Goal: Information Seeking & Learning: Learn about a topic

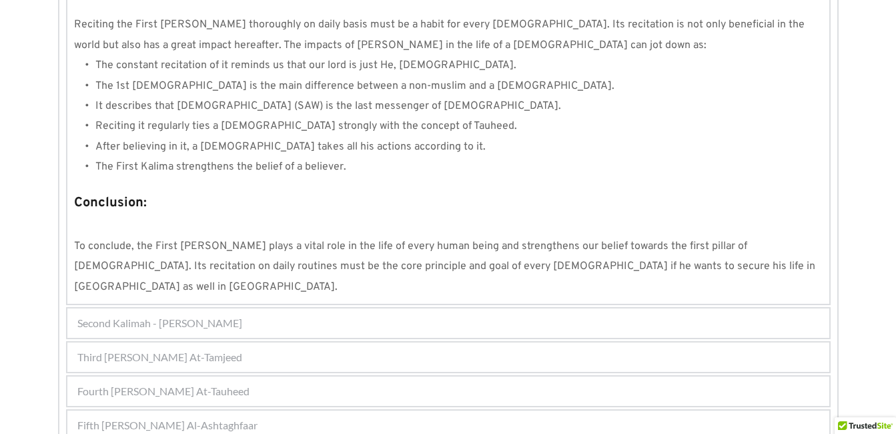
scroll to position [1283, 0]
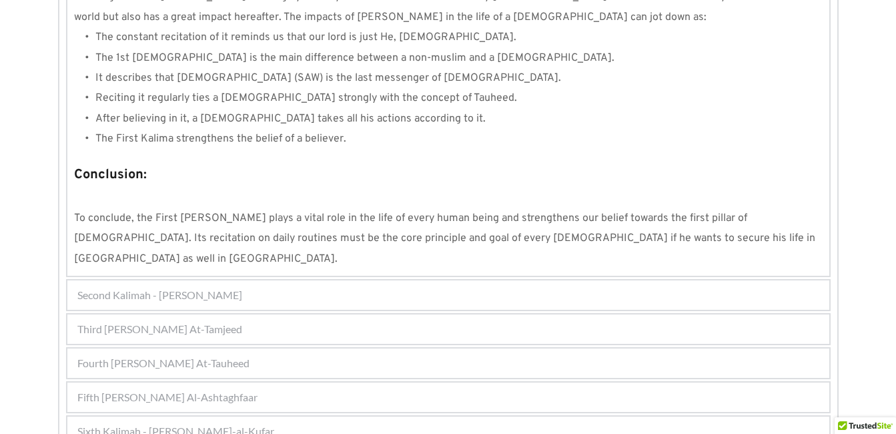
click at [97, 321] on span "Third [PERSON_NAME] At-Tamjeed" at bounding box center [159, 329] width 165 height 16
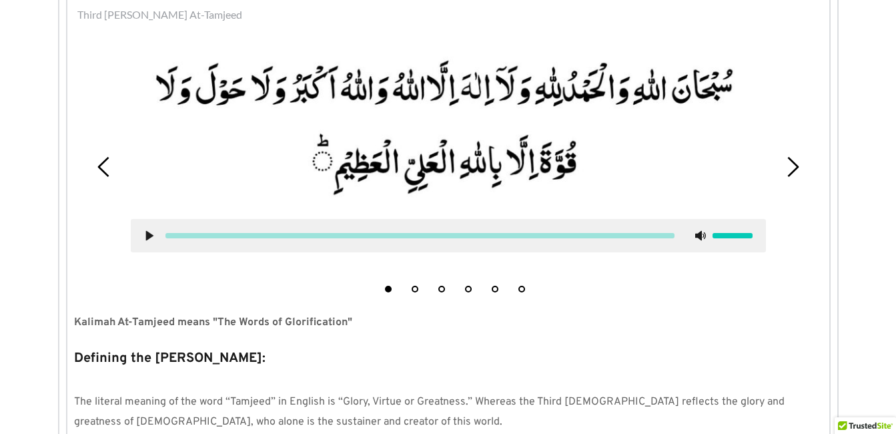
scroll to position [392, 0]
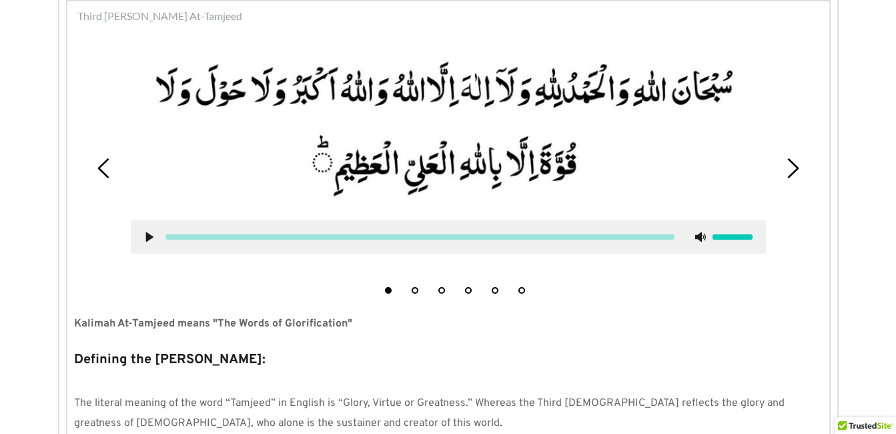
click at [148, 237] on use at bounding box center [148, 237] width 7 height 10
click at [147, 234] on use at bounding box center [149, 237] width 9 height 10
click at [523, 288] on button "6" at bounding box center [522, 290] width 7 height 7
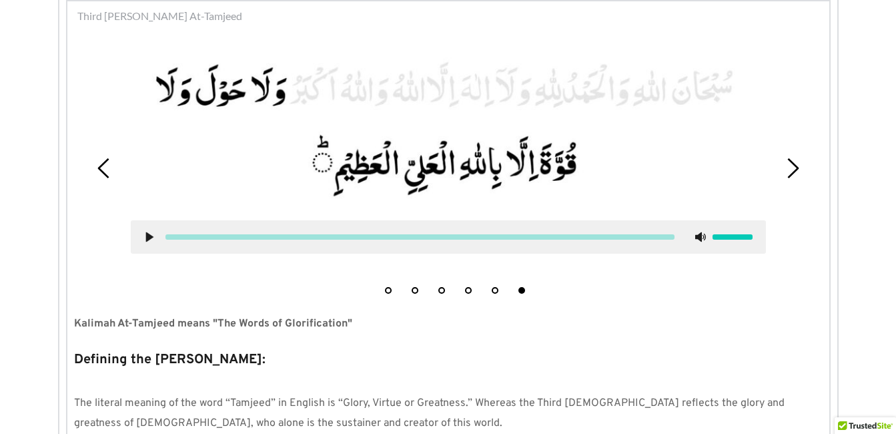
click at [144, 234] on icon at bounding box center [149, 237] width 11 height 11
click at [147, 236] on use at bounding box center [149, 237] width 9 height 10
click at [151, 236] on use at bounding box center [148, 237] width 7 height 10
click at [147, 232] on icon at bounding box center [149, 237] width 11 height 11
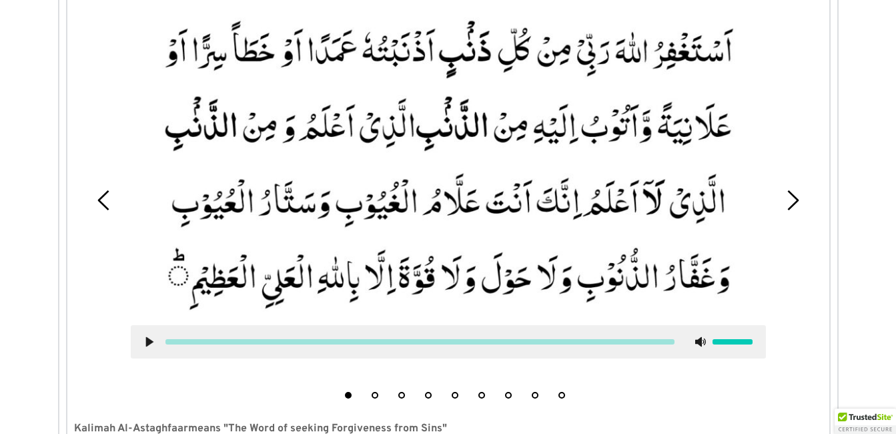
scroll to position [514, 0]
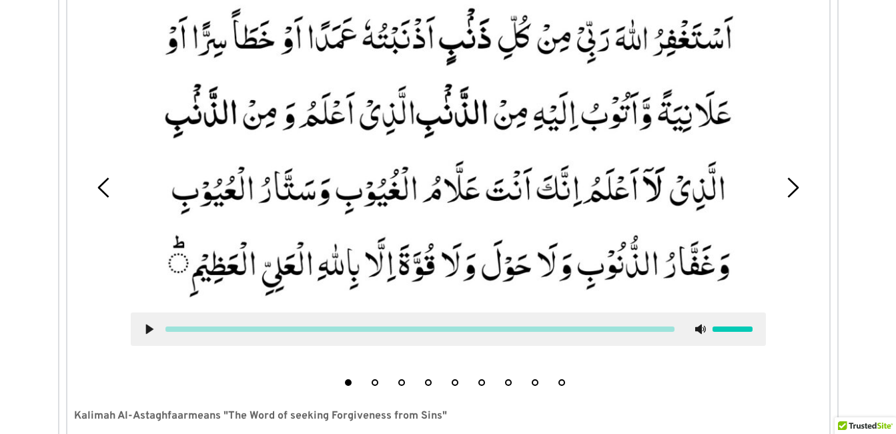
click at [151, 329] on use at bounding box center [148, 329] width 7 height 10
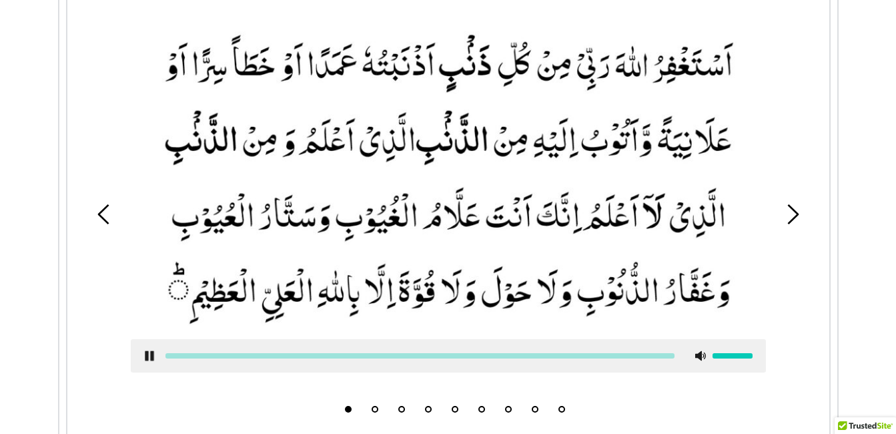
click at [145, 352] on use at bounding box center [149, 356] width 9 height 10
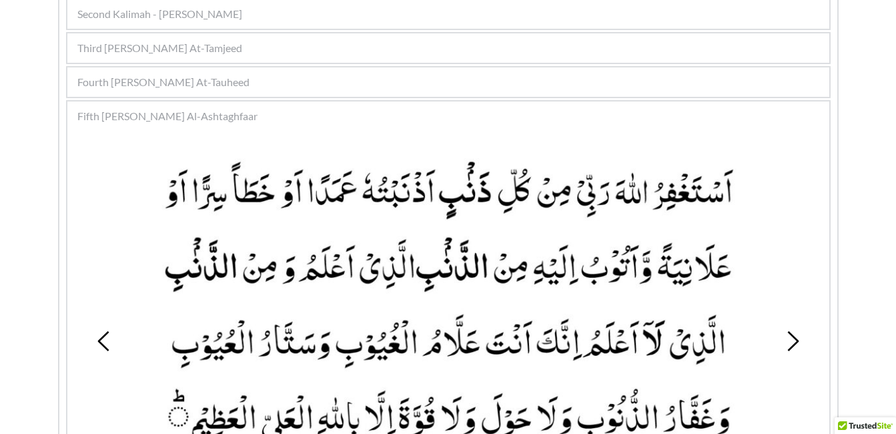
scroll to position [327, 0]
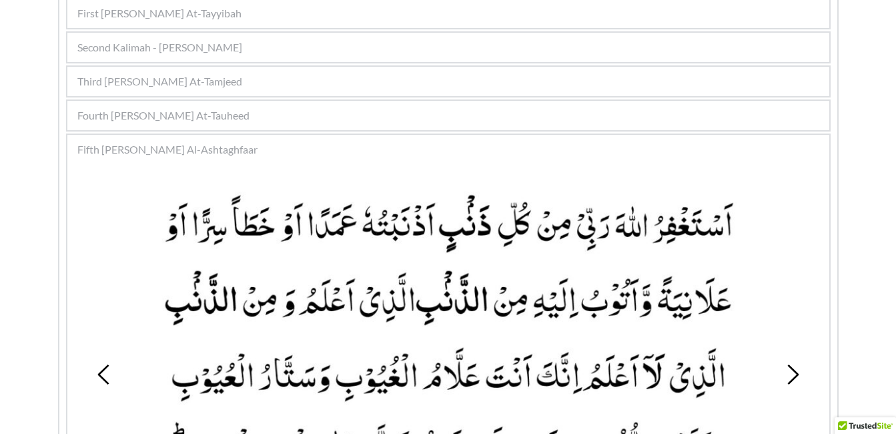
click at [128, 77] on span "Third [PERSON_NAME] At-Tamjeed" at bounding box center [159, 81] width 165 height 16
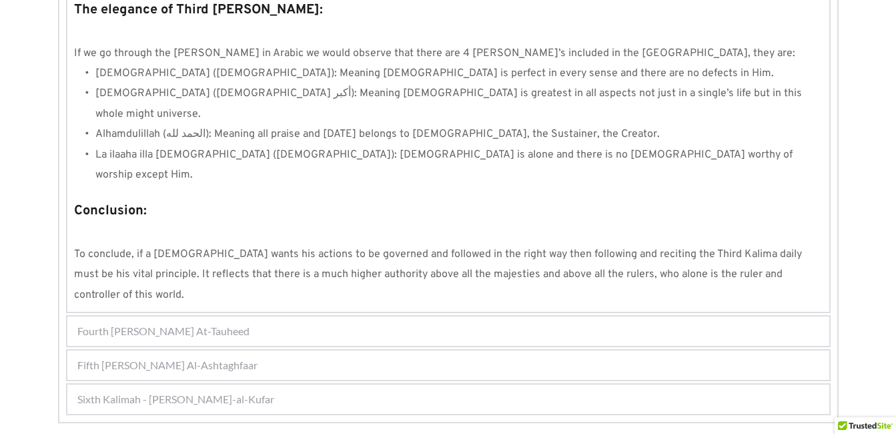
scroll to position [1210, 0]
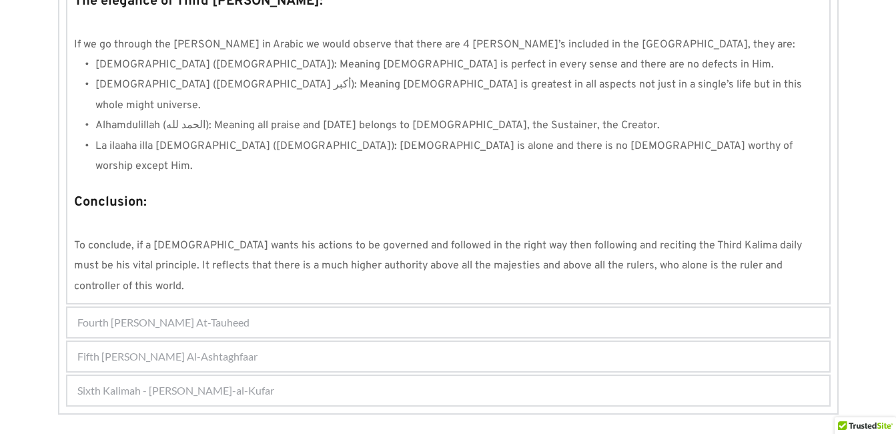
click at [125, 314] on span "Fourth [PERSON_NAME] At-Tauheed" at bounding box center [163, 322] width 172 height 16
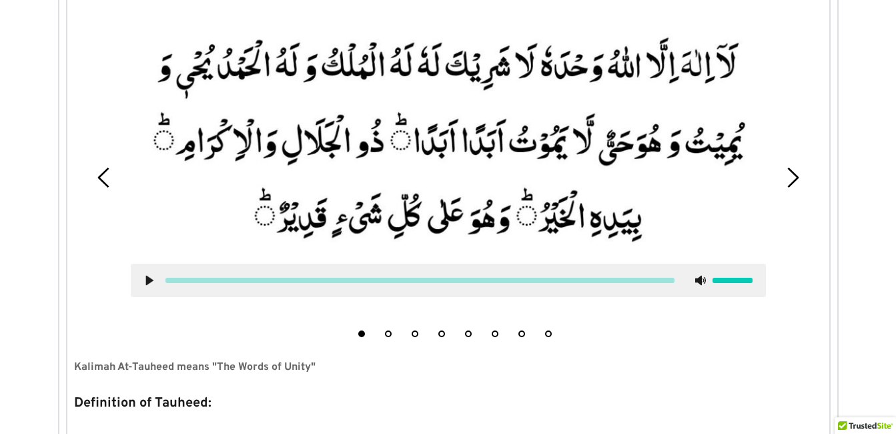
scroll to position [426, 0]
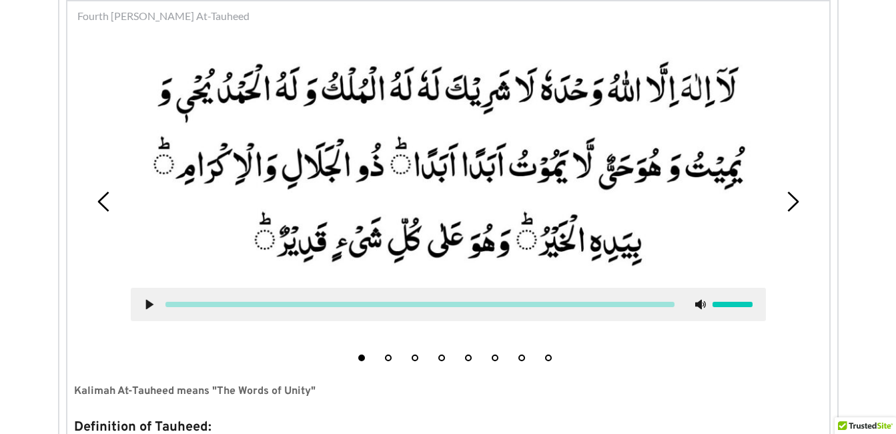
click at [438, 357] on button "4" at bounding box center [441, 357] width 7 height 7
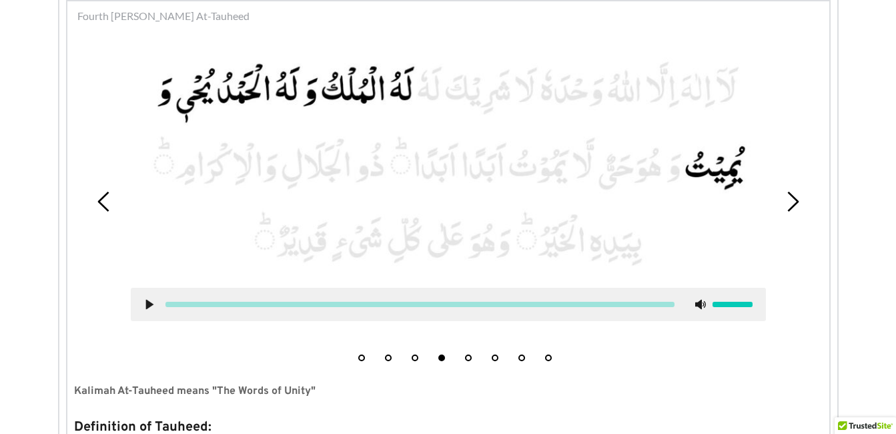
click at [151, 305] on use at bounding box center [148, 305] width 7 height 10
click at [148, 301] on use at bounding box center [149, 305] width 9 height 10
click at [148, 301] on use at bounding box center [148, 305] width 7 height 10
click at [145, 301] on use at bounding box center [149, 305] width 9 height 10
click at [149, 304] on use at bounding box center [148, 305] width 7 height 10
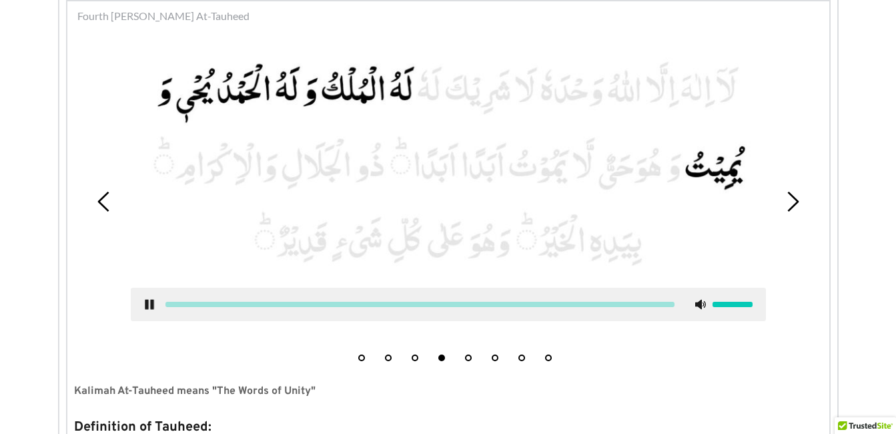
click at [151, 310] on div at bounding box center [448, 304] width 635 height 33
click at [150, 308] on use at bounding box center [149, 305] width 9 height 10
click at [149, 304] on use at bounding box center [148, 305] width 7 height 10
click at [149, 306] on icon at bounding box center [149, 304] width 11 height 11
